Goal: Information Seeking & Learning: Learn about a topic

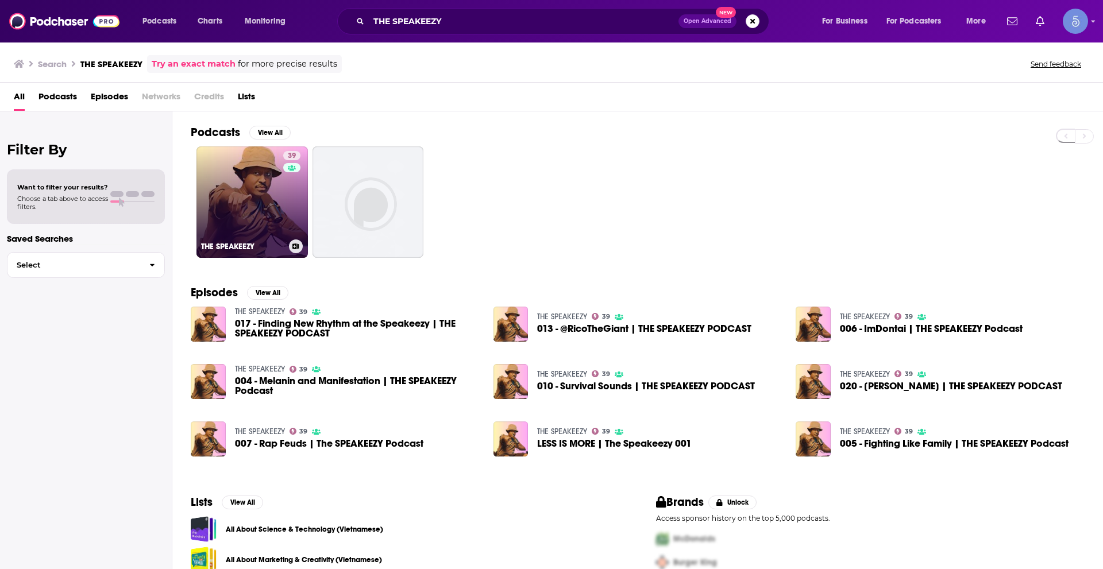
click at [270, 183] on link "39 THE SPEAKEEZY" at bounding box center [252, 202] width 111 height 111
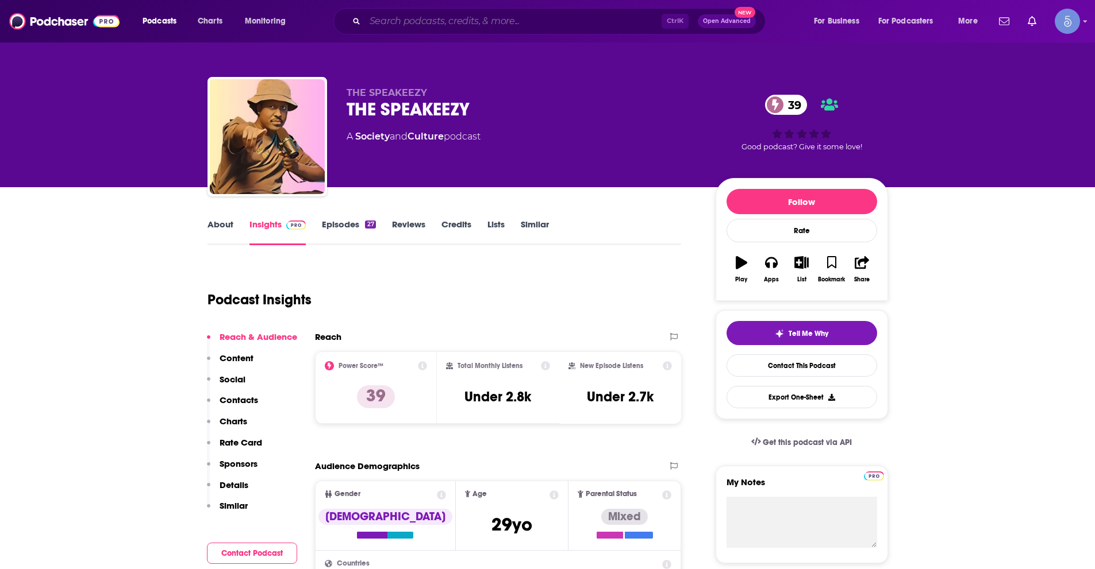
click at [452, 25] on input "Search podcasts, credits, & more..." at bounding box center [513, 21] width 297 height 18
paste input "Move Forward Every Day with MaryRuth's"
type input "Move Forward Every Day with MaryRuth's"
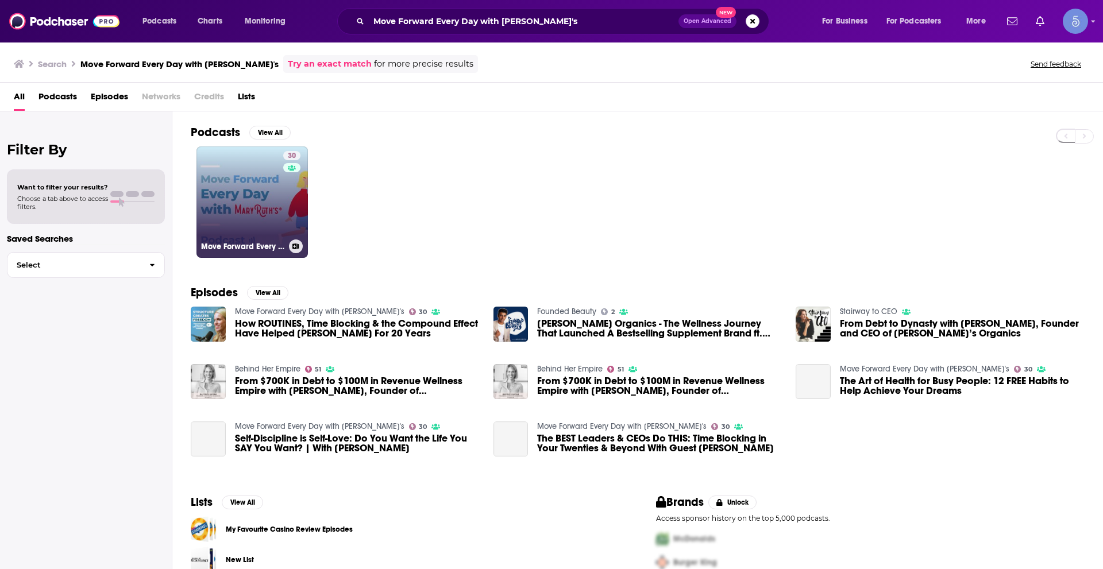
click at [280, 201] on link "30 Move Forward Every Day with MaryRuth's" at bounding box center [252, 202] width 111 height 111
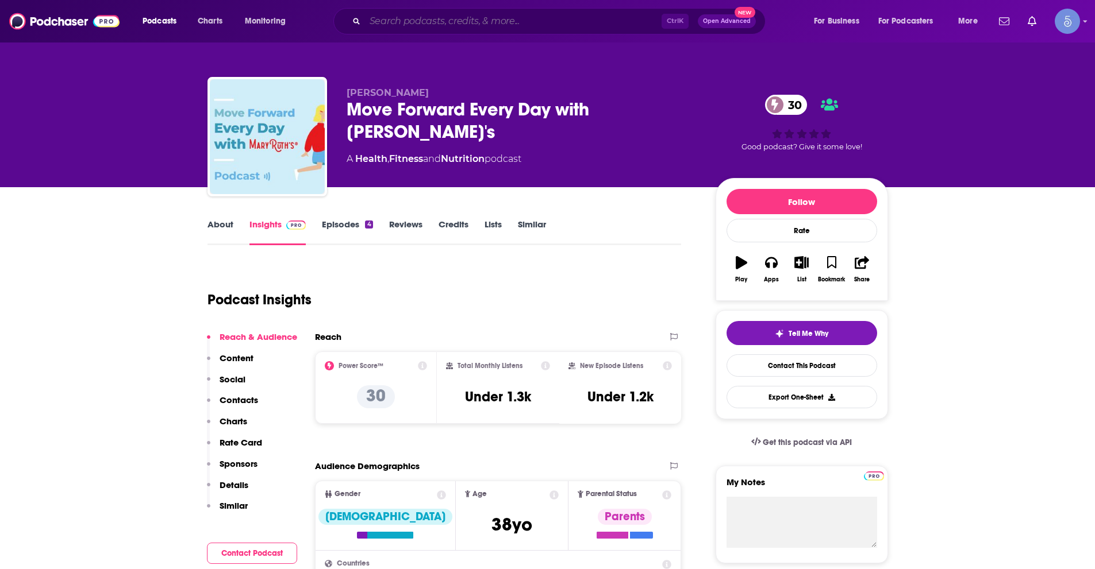
click at [395, 26] on input "Search podcasts, credits, & more..." at bounding box center [513, 21] width 297 height 18
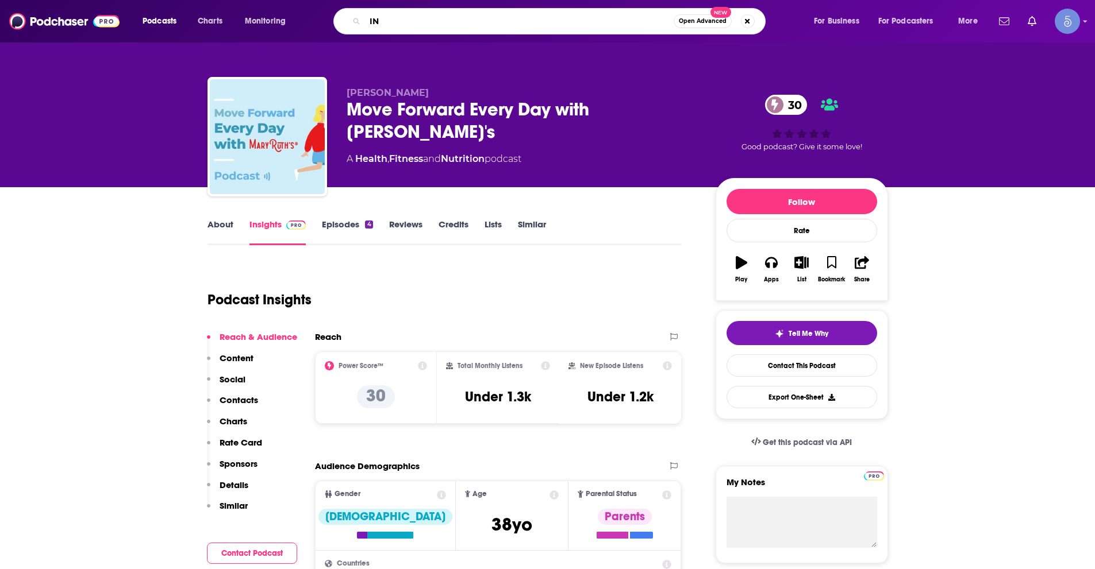
type input "I"
type input "interesting people"
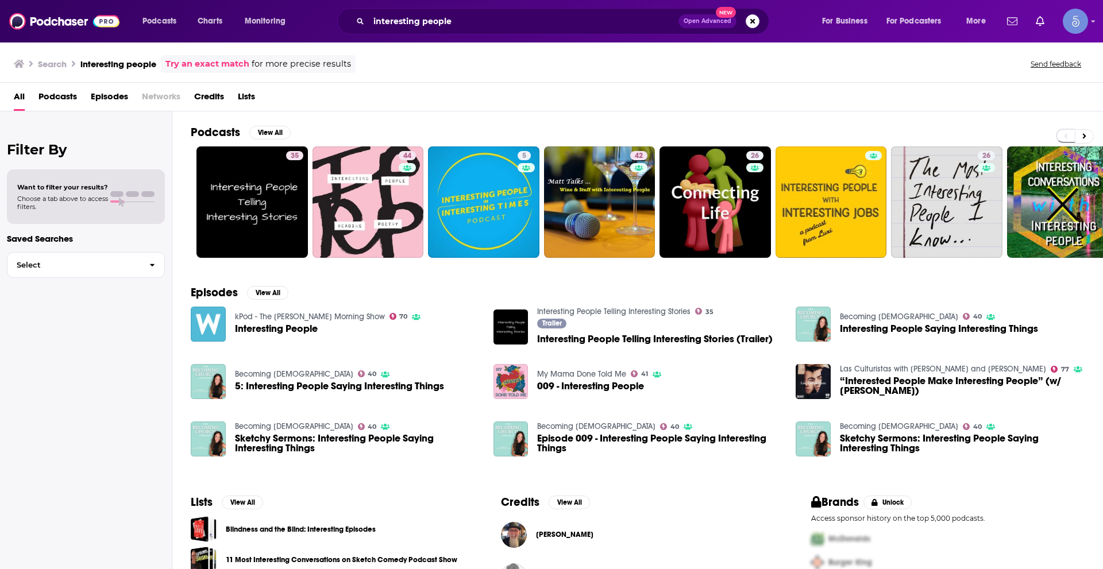
click at [64, 95] on span "Podcasts" at bounding box center [58, 99] width 39 height 24
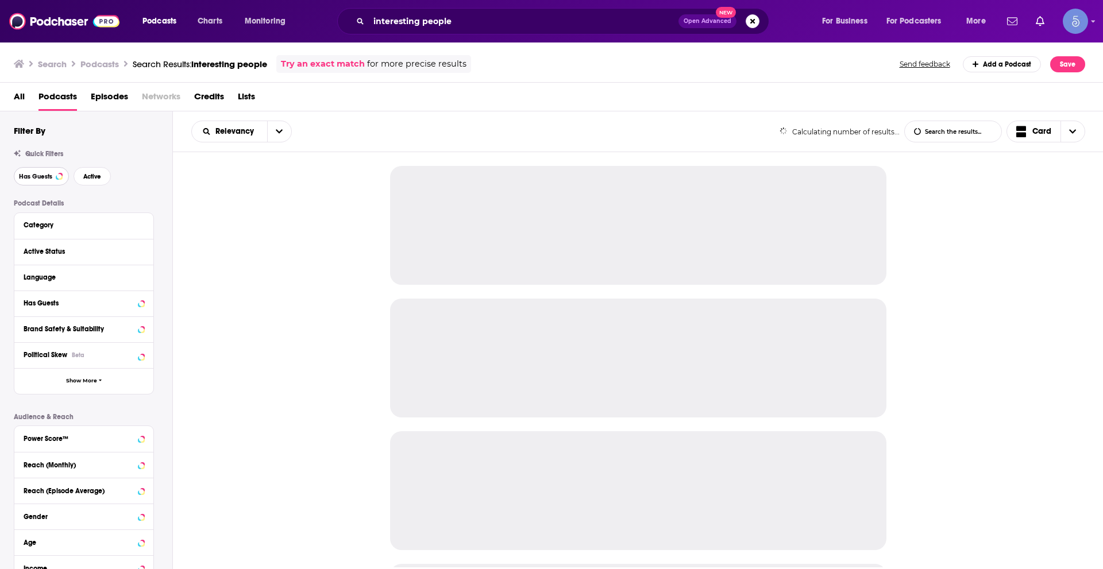
click at [37, 176] on span "Has Guests" at bounding box center [35, 177] width 33 height 6
click at [102, 176] on button "Active" at bounding box center [92, 176] width 37 height 18
click at [141, 276] on icon at bounding box center [140, 277] width 5 height 3
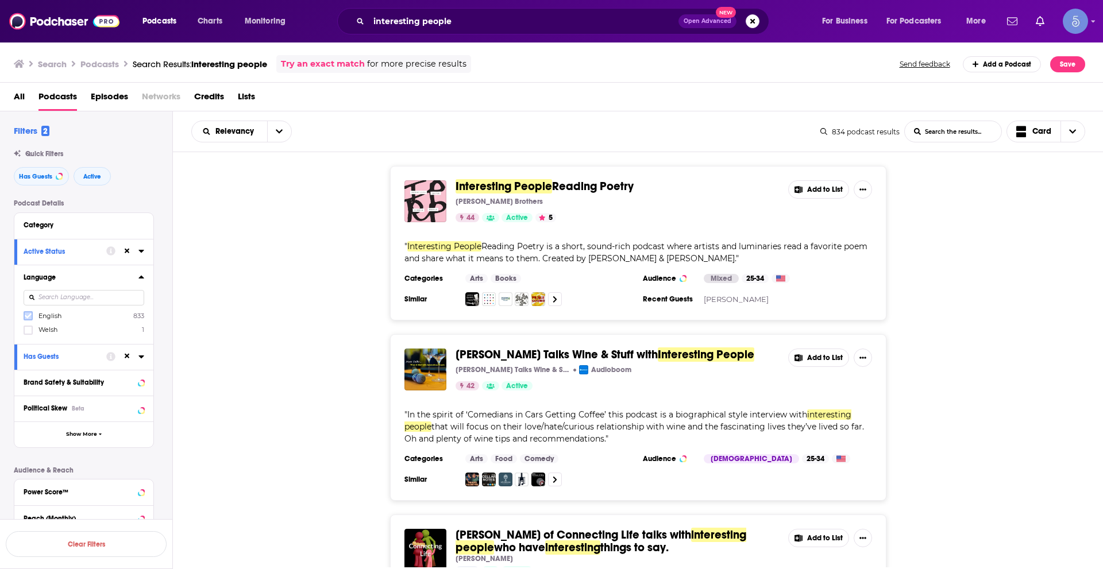
drag, startPoint x: 28, startPoint y: 312, endPoint x: 28, endPoint y: 320, distance: 7.5
click at [28, 320] on icon at bounding box center [28, 316] width 7 height 7
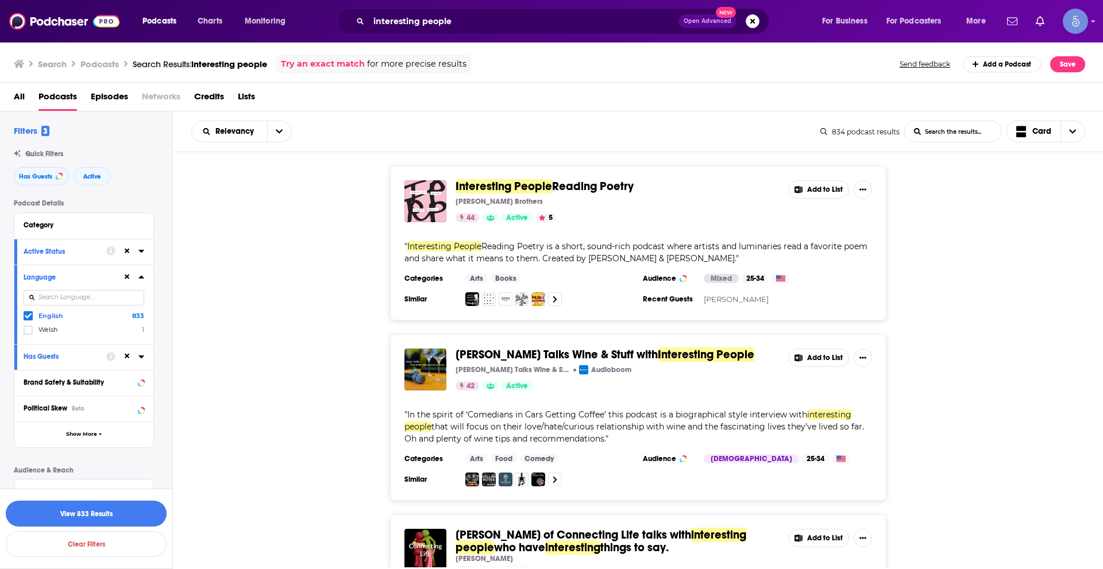
click at [128, 511] on button "View 833 Results" at bounding box center [86, 514] width 161 height 26
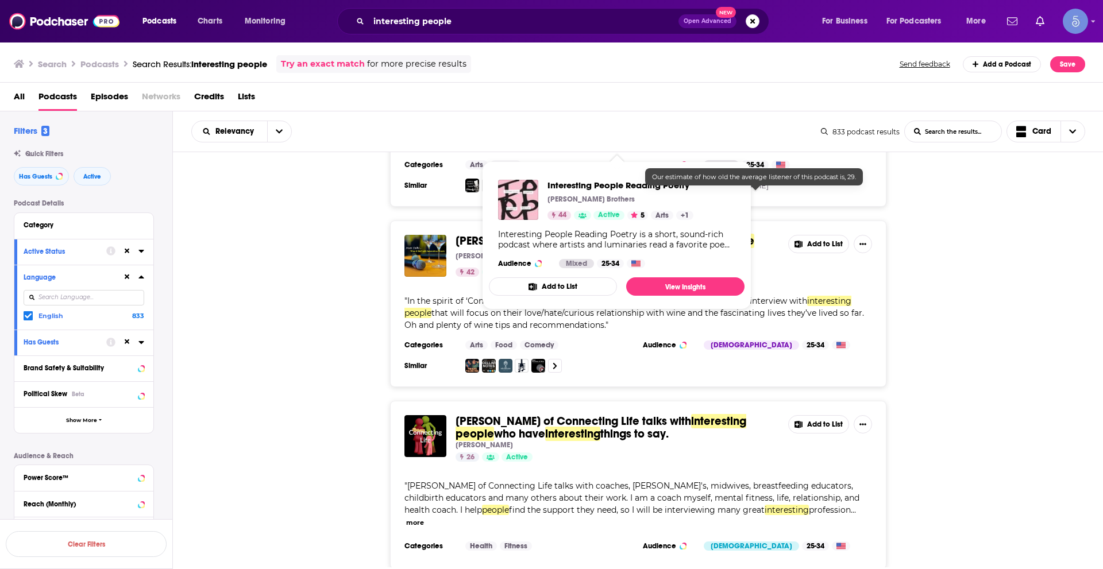
scroll to position [115, 0]
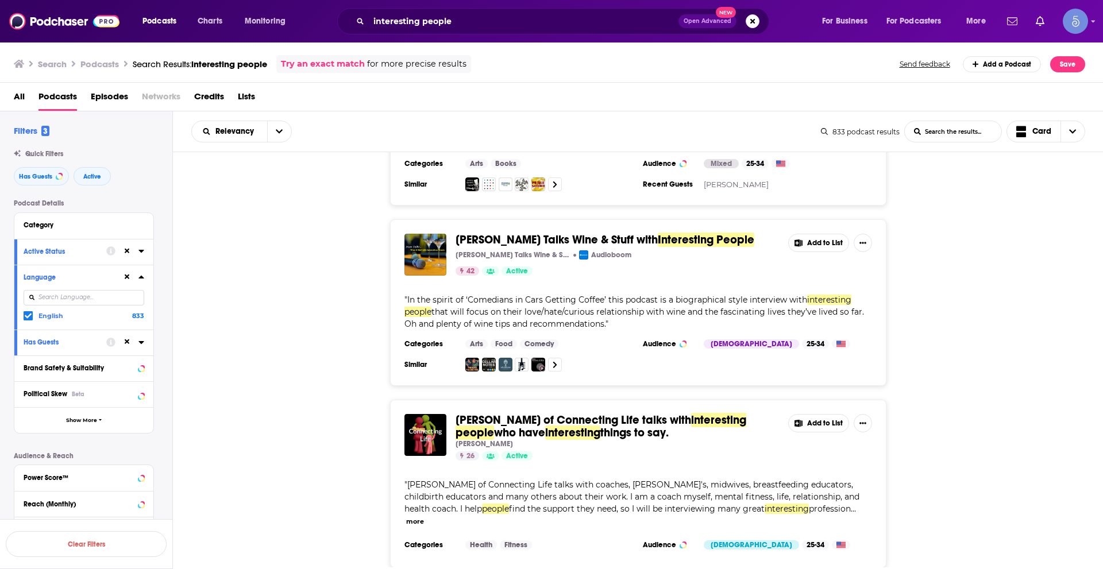
click at [972, 358] on div "Matt Talks Wine & Stuff with Interesting People Matt Talks Wine & Stuff with In…" at bounding box center [638, 303] width 931 height 167
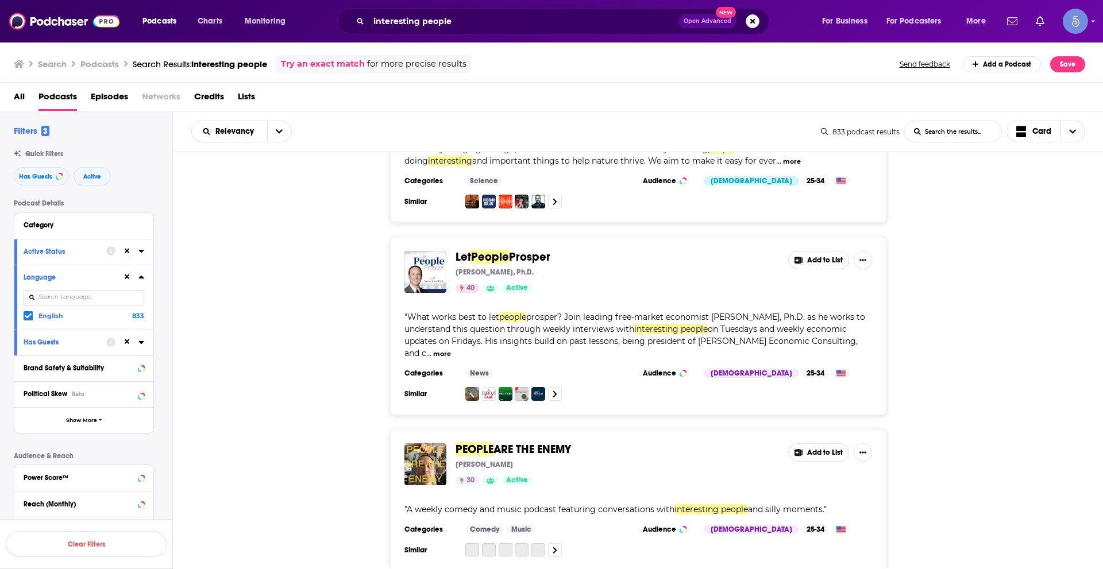
scroll to position [3448, 0]
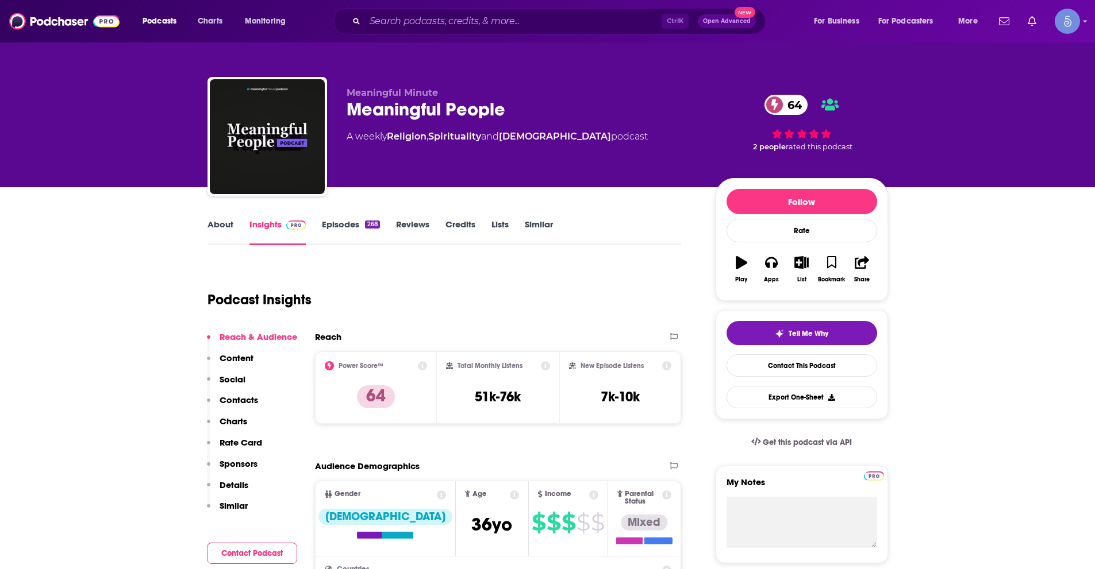
drag, startPoint x: 662, startPoint y: 296, endPoint x: 664, endPoint y: 226, distance: 69.6
click at [666, 297] on div "Podcast Insights" at bounding box center [439, 293] width 465 height 59
click at [226, 218] on div "About Insights Episodes 268 Reviews Credits Lists Similar" at bounding box center [444, 231] width 474 height 28
click at [225, 226] on link "About" at bounding box center [220, 232] width 26 height 26
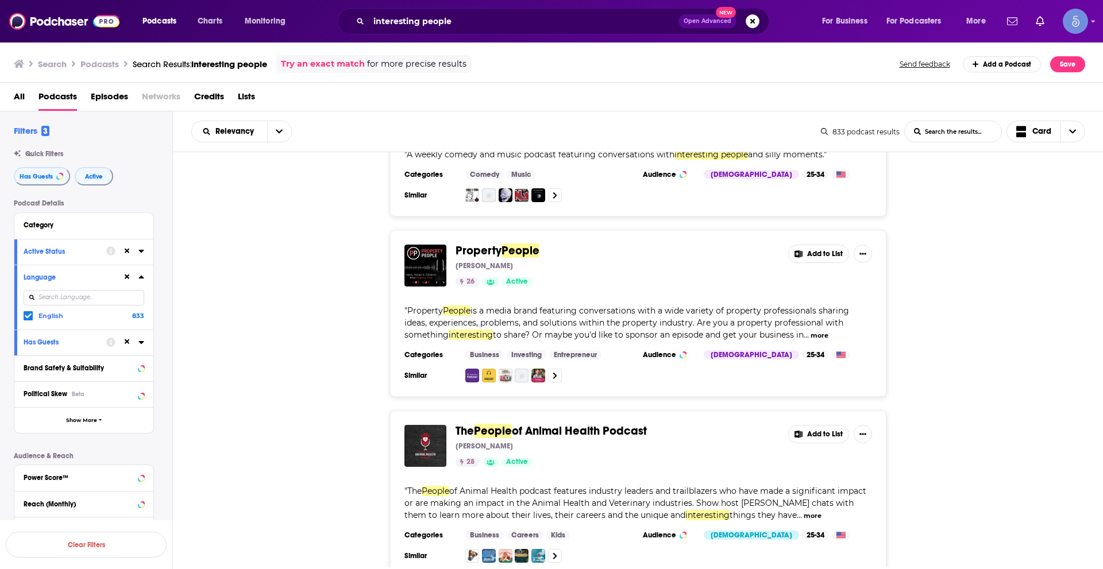
scroll to position [3997, 0]
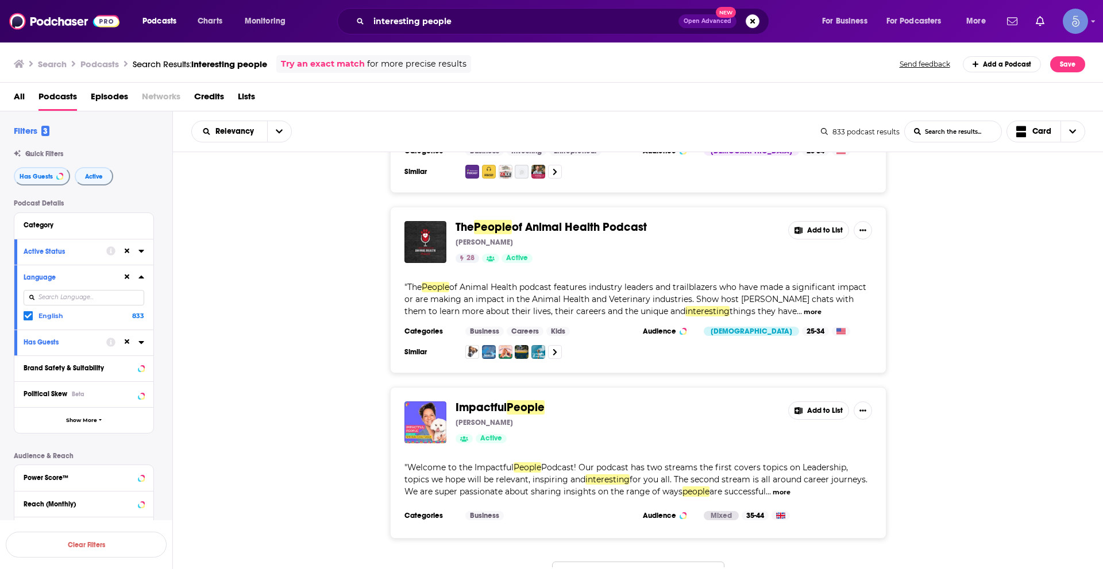
click at [633, 562] on button "Load More..." at bounding box center [638, 577] width 172 height 31
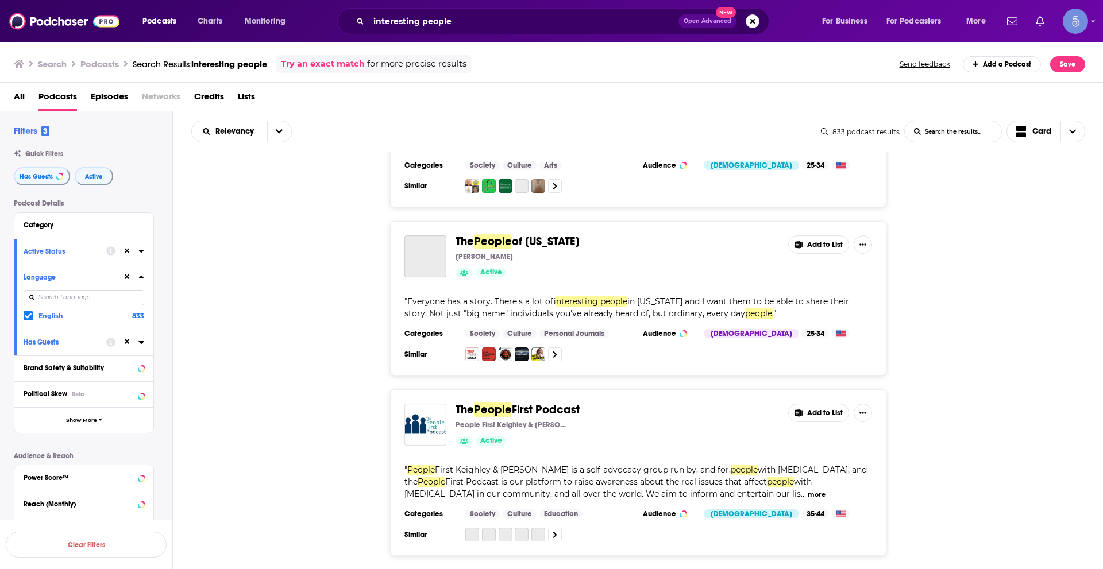
scroll to position [4859, 0]
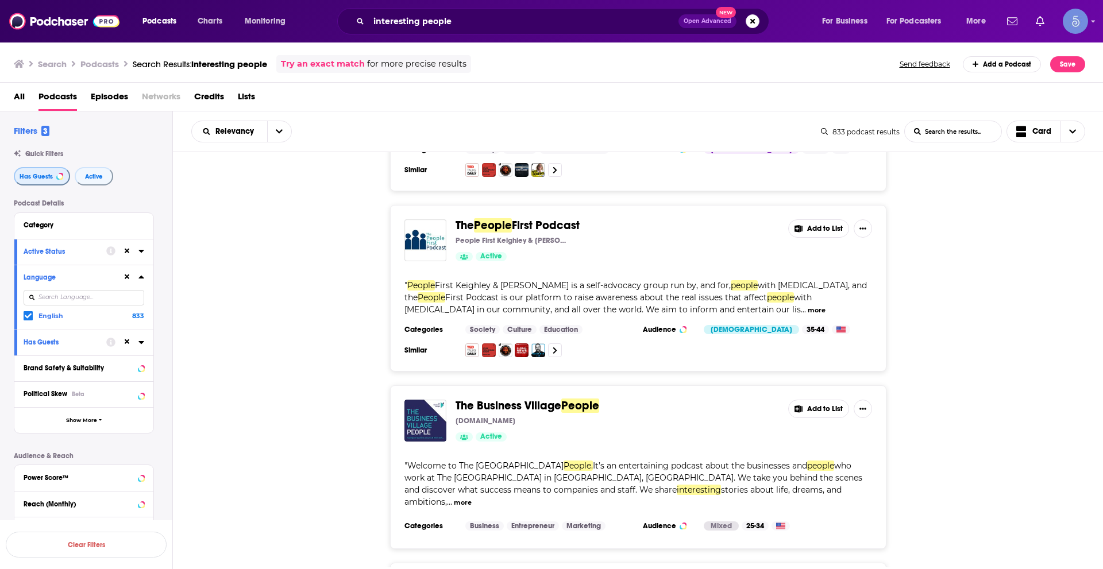
click at [53, 175] on button "Has Guests" at bounding box center [42, 176] width 56 height 18
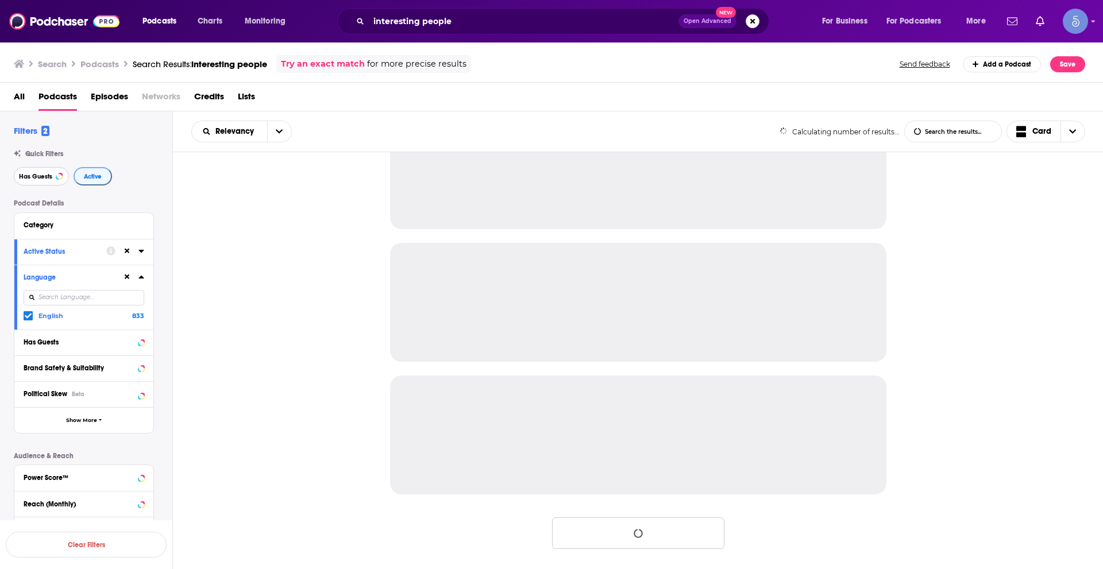
scroll to position [985, 0]
click at [101, 174] on span "Active" at bounding box center [93, 177] width 18 height 6
click at [129, 275] on icon at bounding box center [127, 277] width 5 height 5
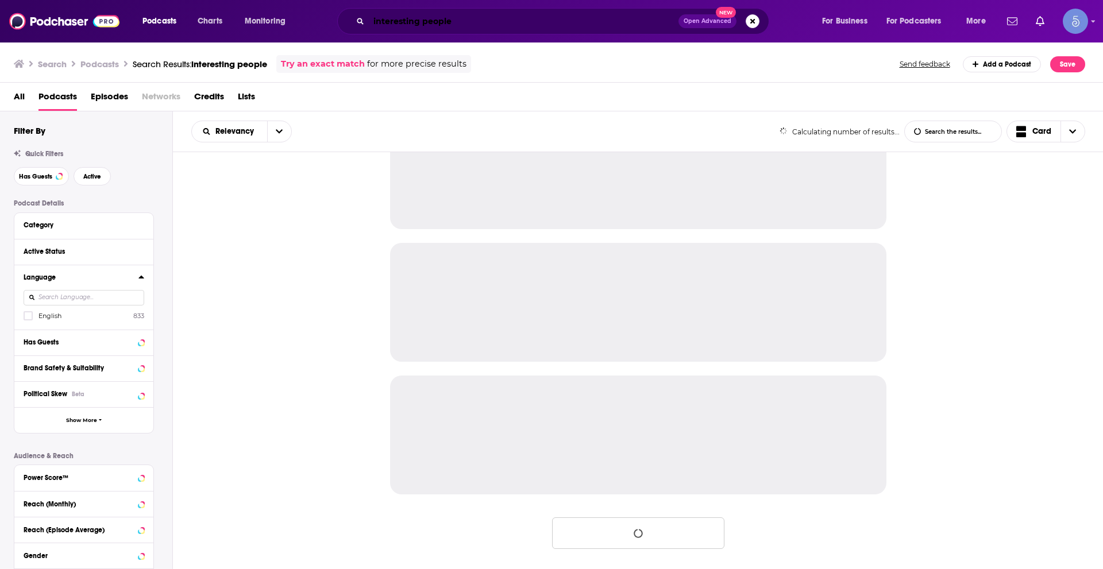
click at [445, 20] on input "interesting people" at bounding box center [524, 21] width 310 height 18
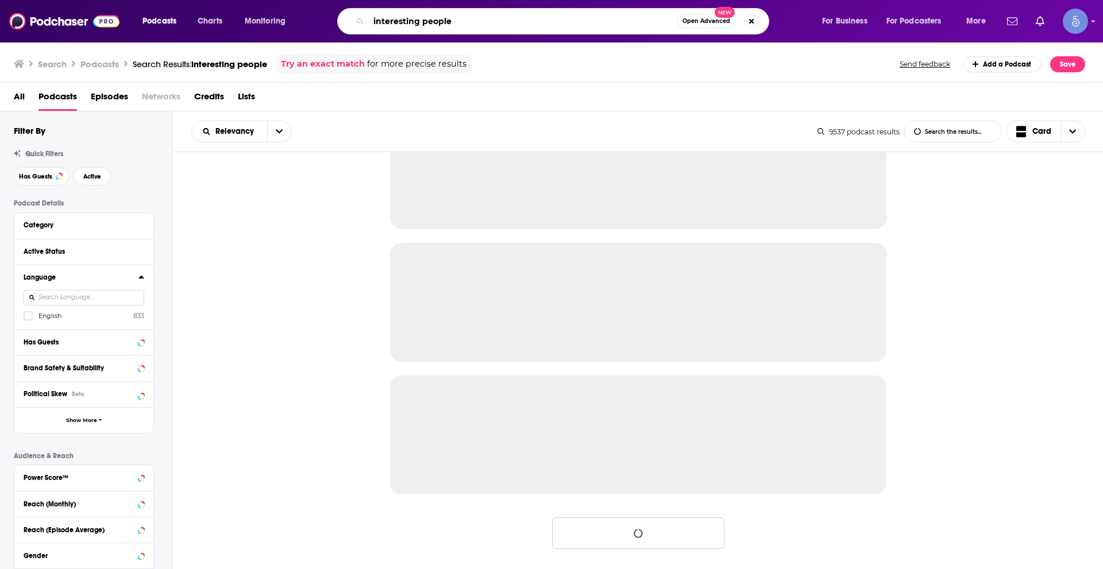
click at [445, 20] on input "interesting people" at bounding box center [523, 21] width 309 height 18
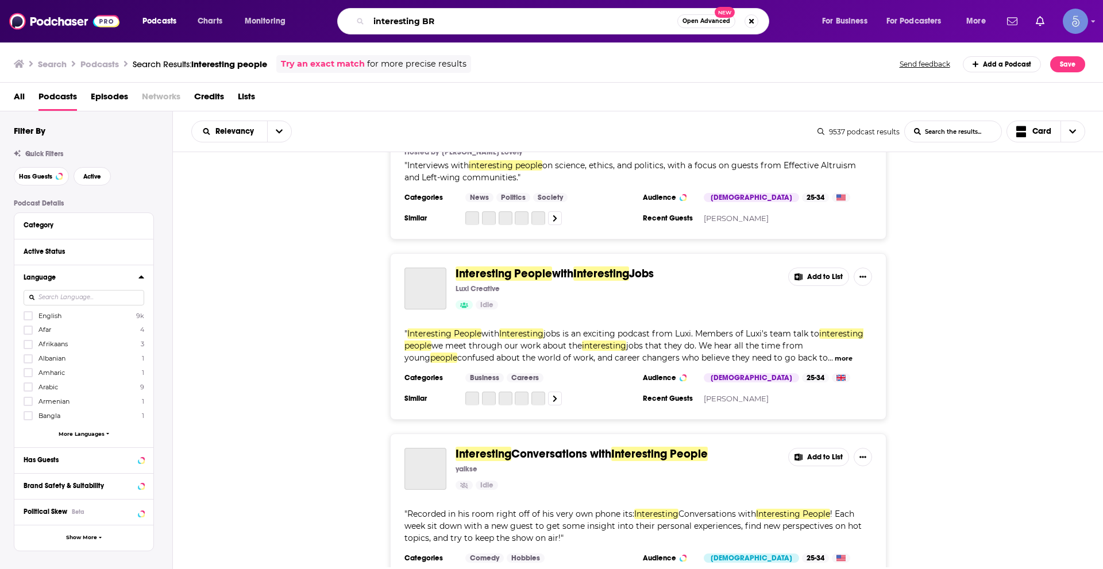
scroll to position [3282, 0]
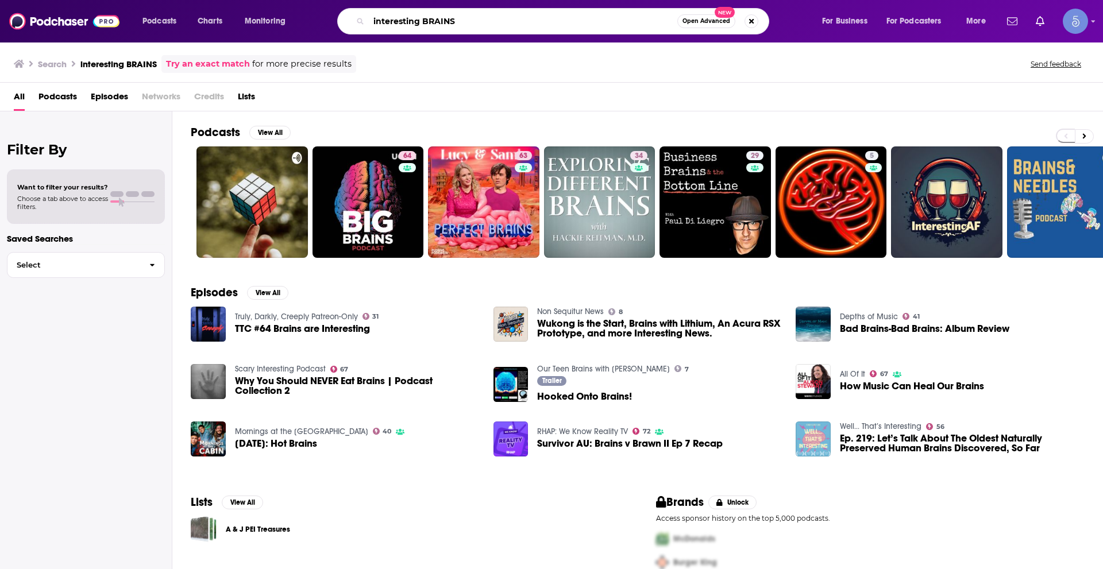
click at [437, 16] on input "interesting BRAINS" at bounding box center [523, 21] width 309 height 18
click at [487, 24] on input "interesting BRAINS" at bounding box center [523, 21] width 309 height 18
click at [455, 20] on input "interesting BRAINS" at bounding box center [523, 21] width 309 height 18
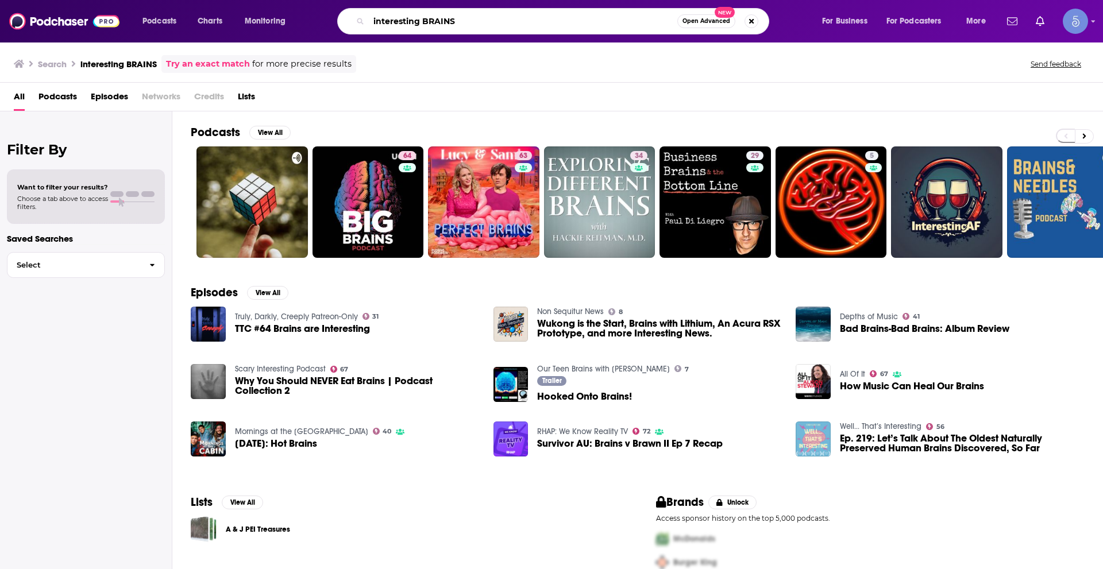
click at [455, 20] on input "interesting BRAINS" at bounding box center [523, 21] width 309 height 18
click at [449, 20] on input "interesting BRAINS" at bounding box center [523, 21] width 309 height 18
click at [441, 23] on input "interesting BRAINS" at bounding box center [523, 21] width 309 height 18
click at [440, 23] on input "interesting BRAINS" at bounding box center [523, 21] width 309 height 18
type input "interesting"
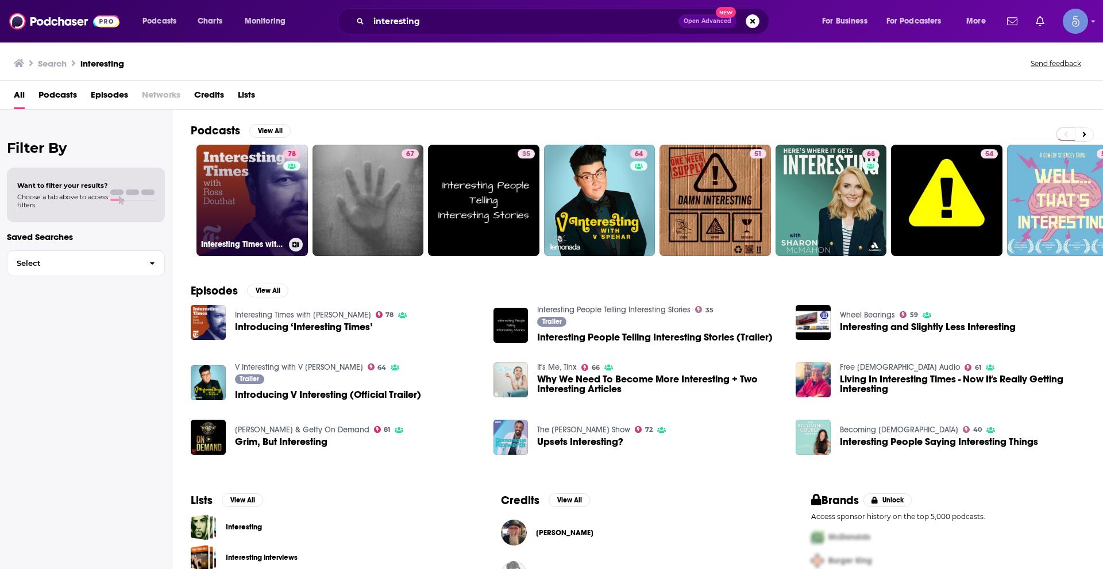
click at [288, 224] on div "78" at bounding box center [293, 193] width 20 height 88
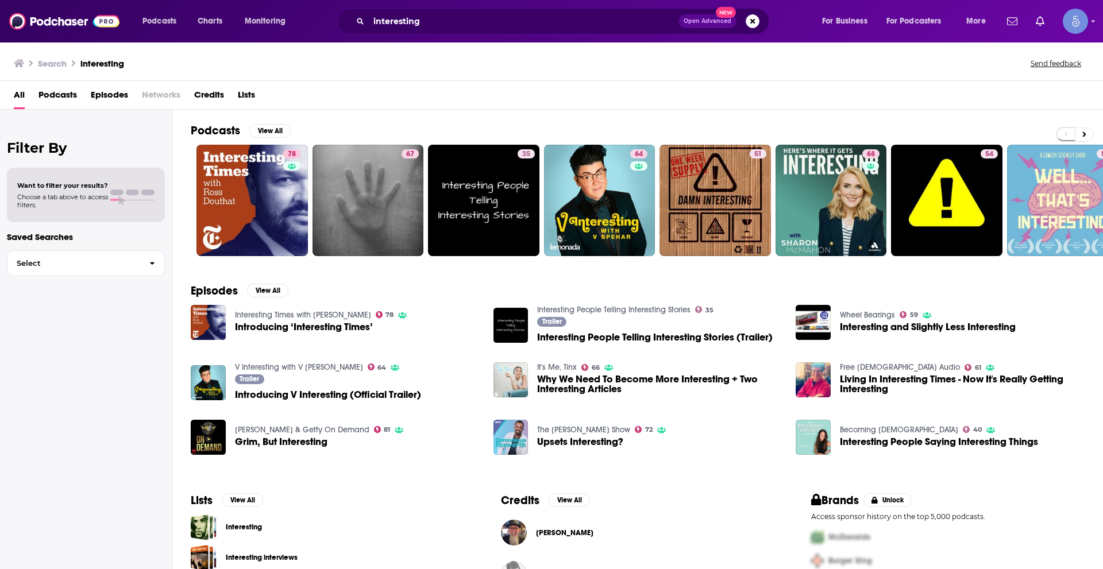
click at [55, 93] on span "Podcasts" at bounding box center [58, 98] width 39 height 24
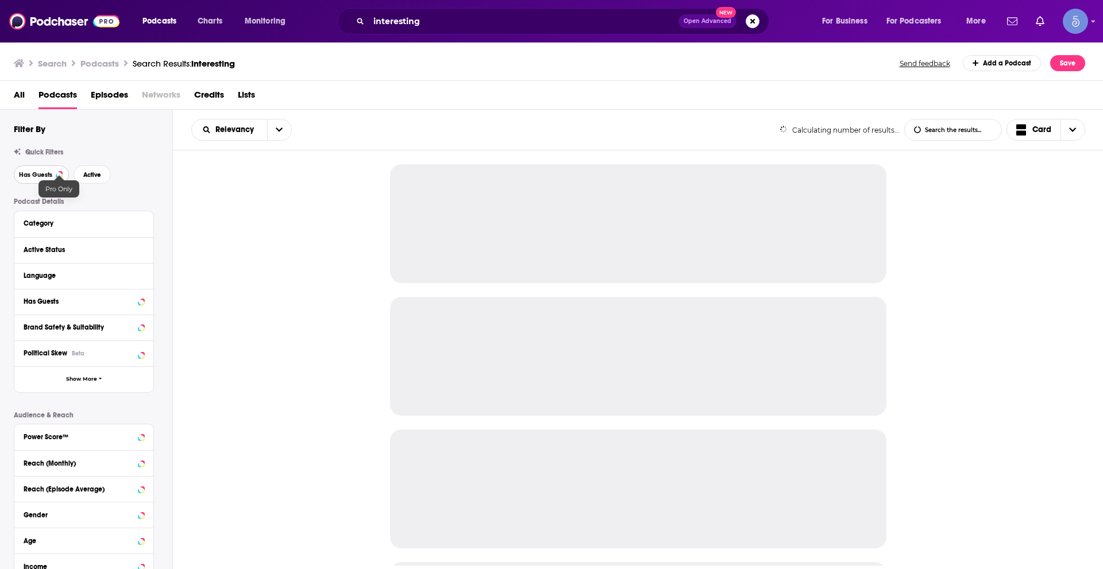
click at [48, 172] on span "Has Guests" at bounding box center [35, 175] width 33 height 6
click at [97, 177] on span "Active" at bounding box center [93, 175] width 18 height 6
click at [138, 276] on icon at bounding box center [141, 275] width 6 height 9
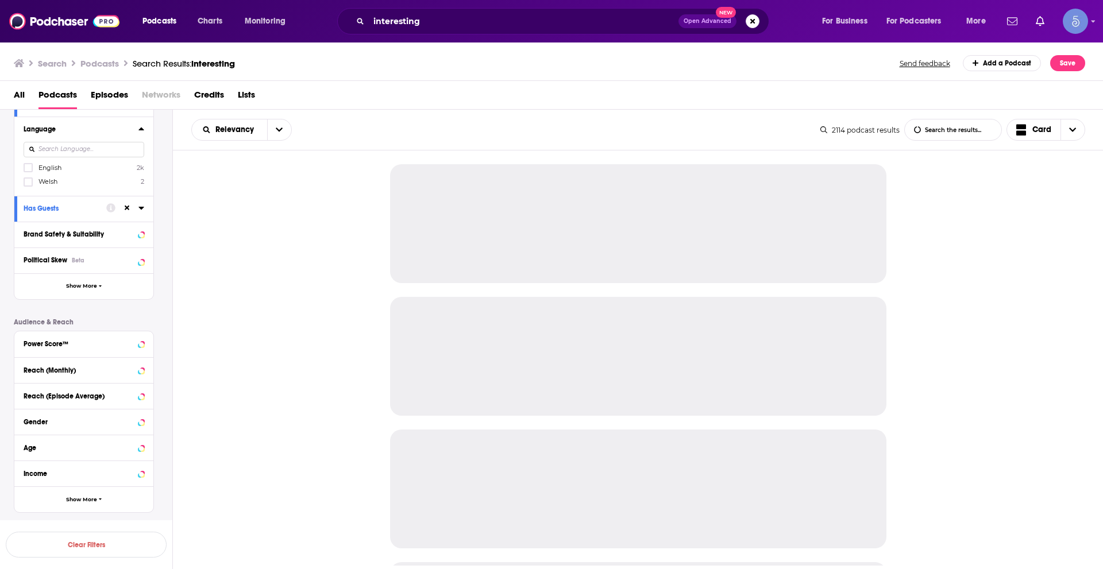
scroll to position [172, 0]
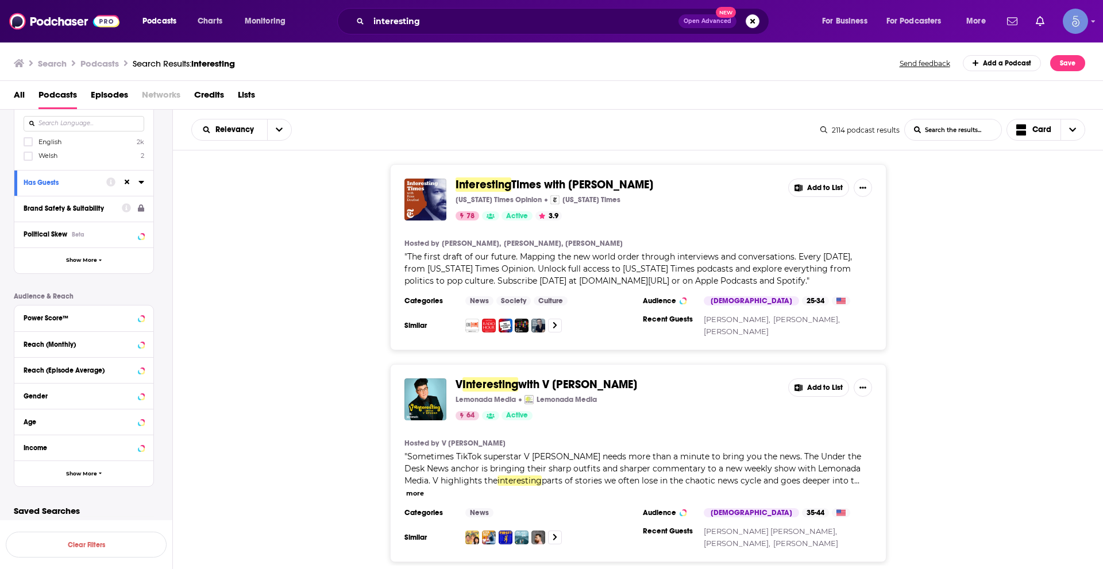
click at [32, 139] on label at bounding box center [28, 141] width 9 height 9
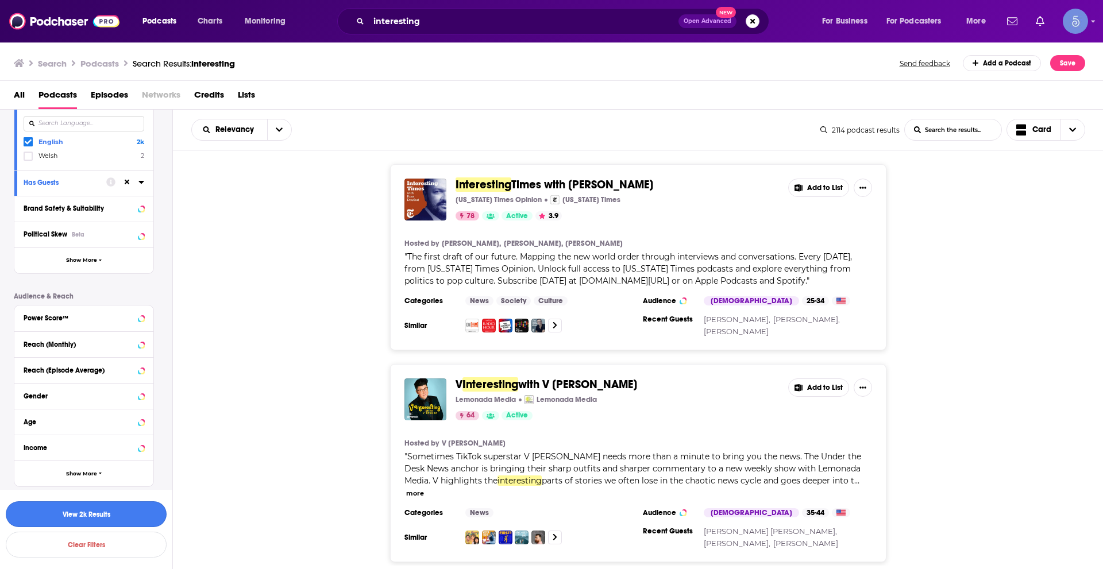
click at [135, 505] on button "View 2k Results" at bounding box center [86, 515] width 161 height 26
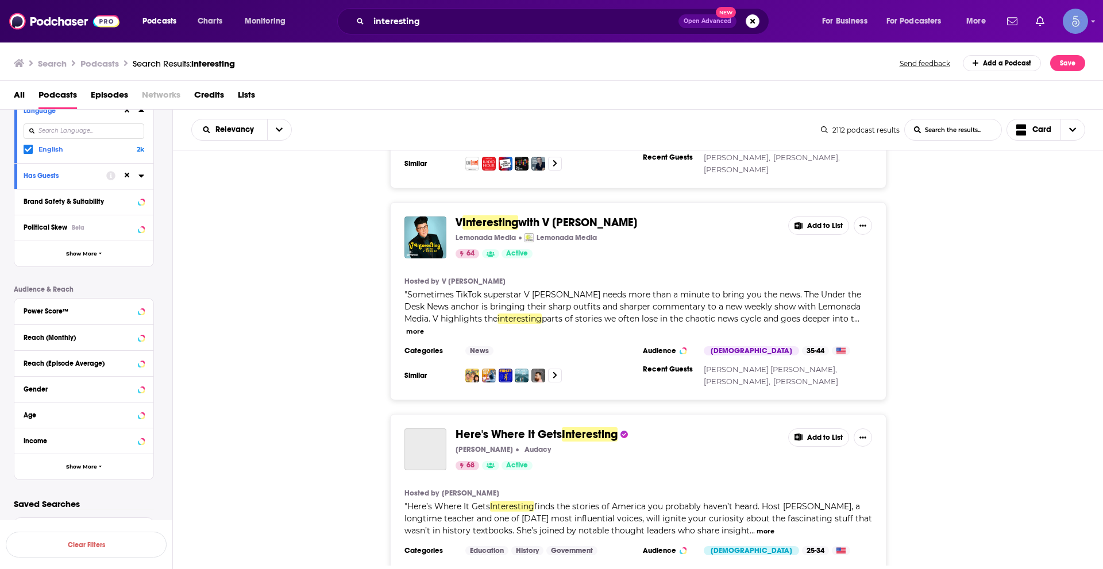
scroll to position [172, 0]
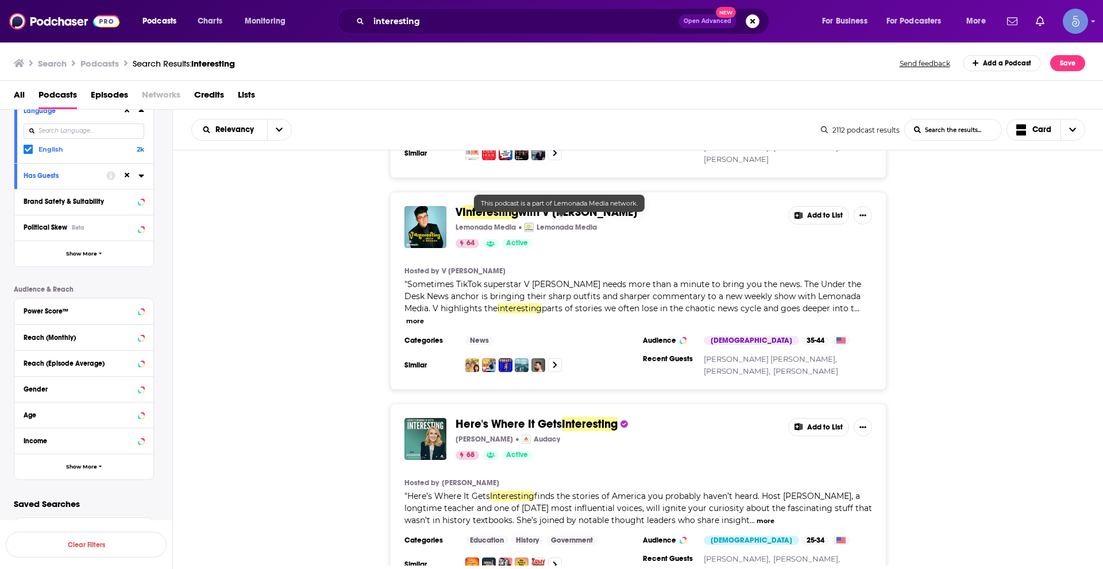
drag, startPoint x: 526, startPoint y: 213, endPoint x: 522, endPoint y: 204, distance: 9.5
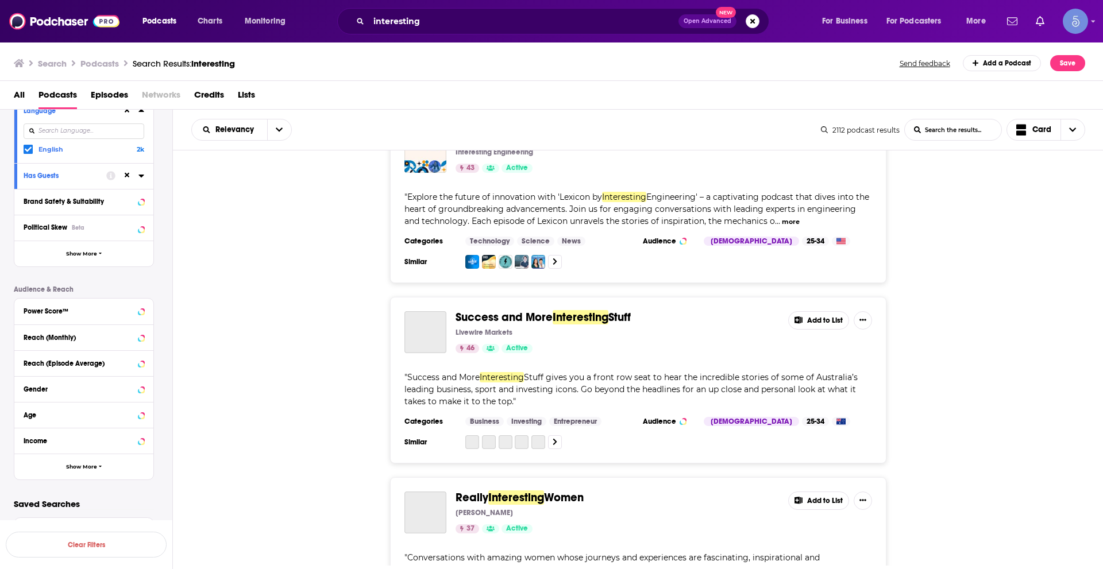
scroll to position [1034, 0]
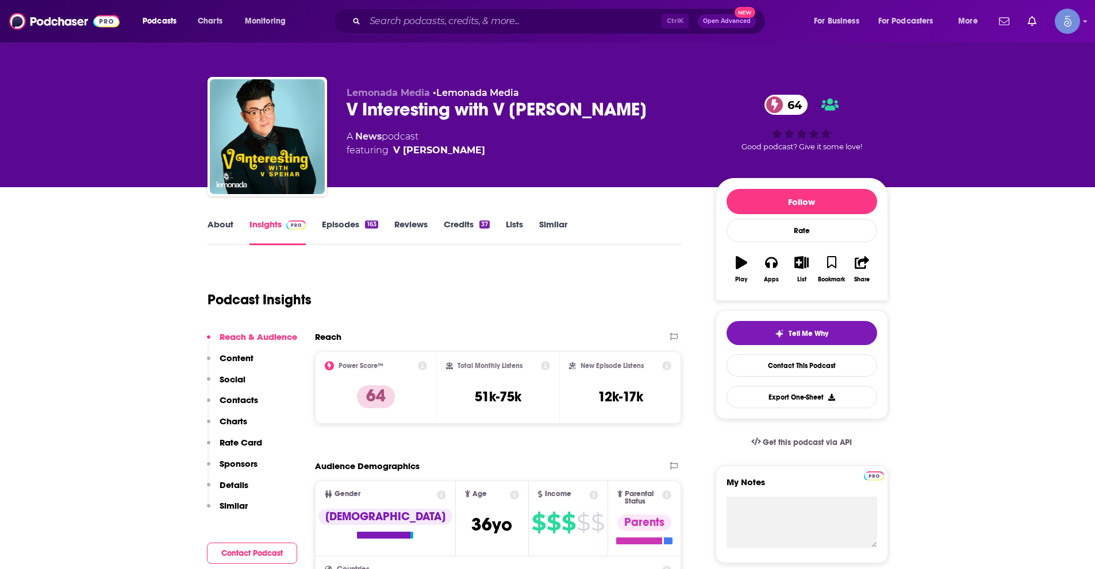
click at [210, 221] on link "About" at bounding box center [220, 232] width 26 height 26
